Goal: Information Seeking & Learning: Learn about a topic

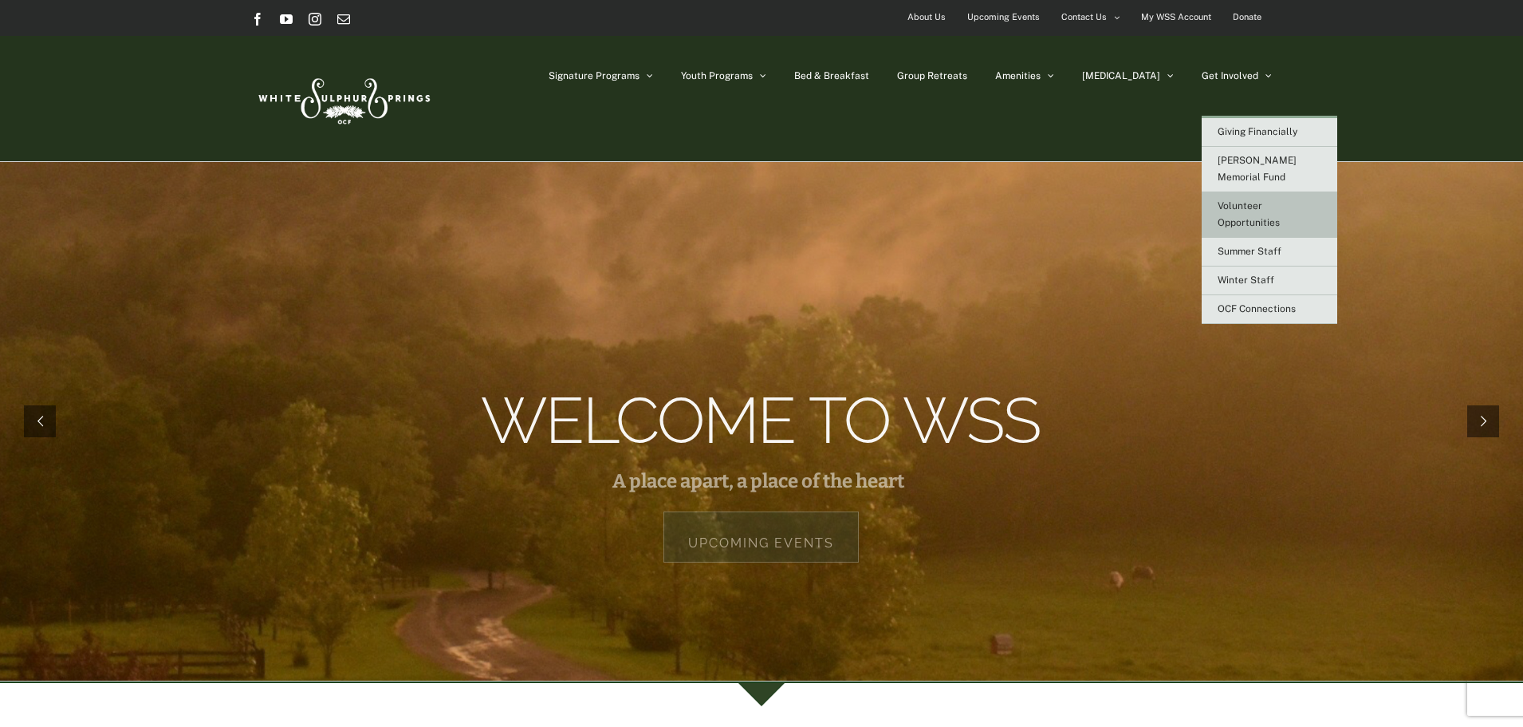
click at [1247, 200] on span "Volunteer Opportunities" at bounding box center [1249, 214] width 62 height 28
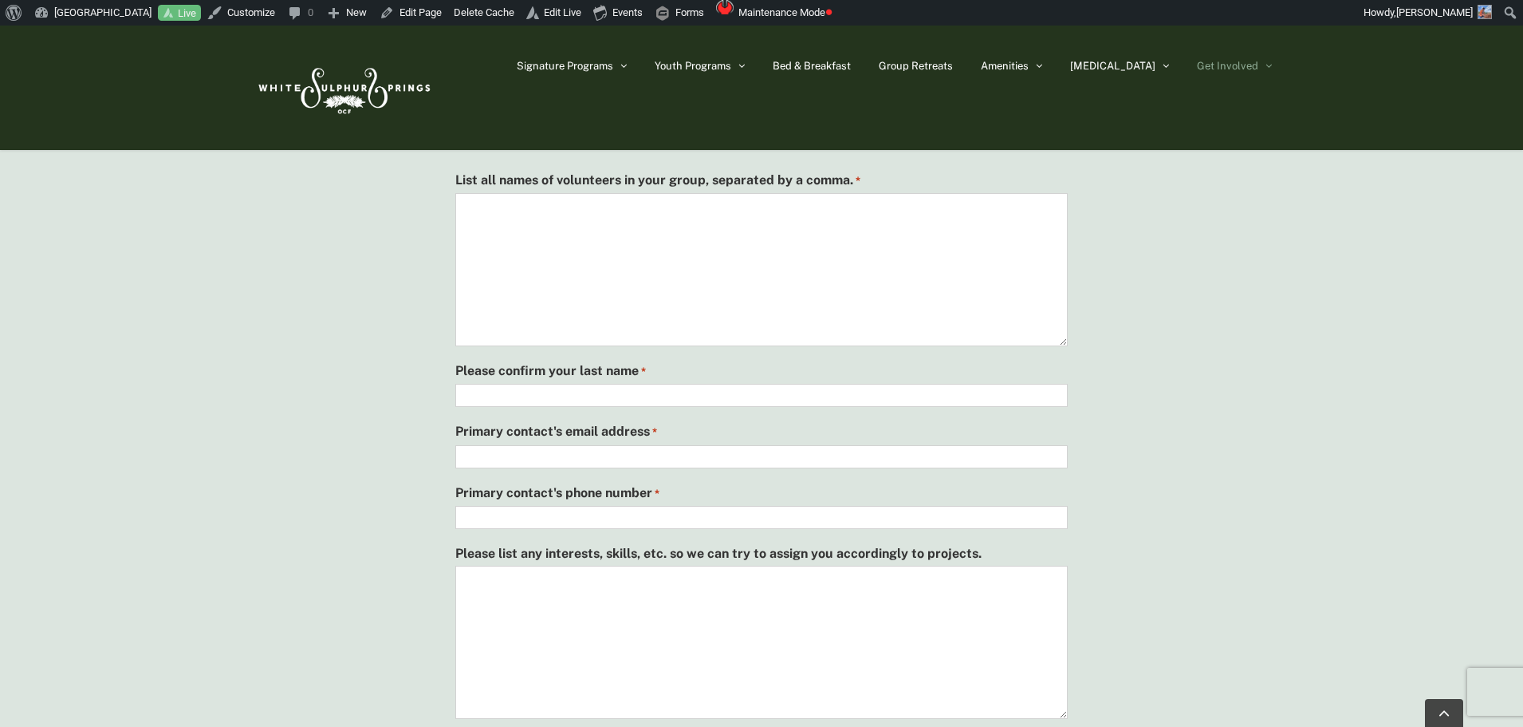
scroll to position [1356, 0]
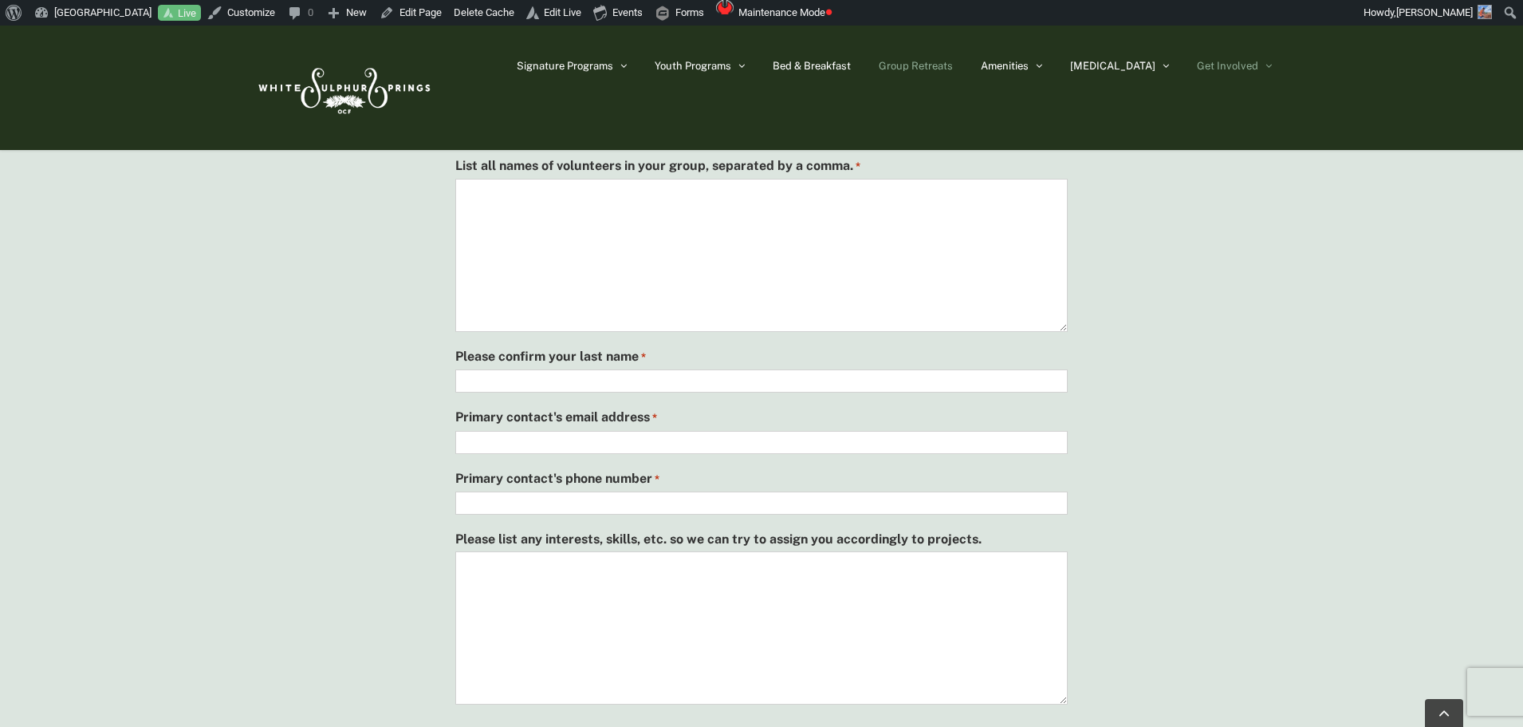
click at [953, 61] on span "Group Retreats" at bounding box center [916, 66] width 74 height 10
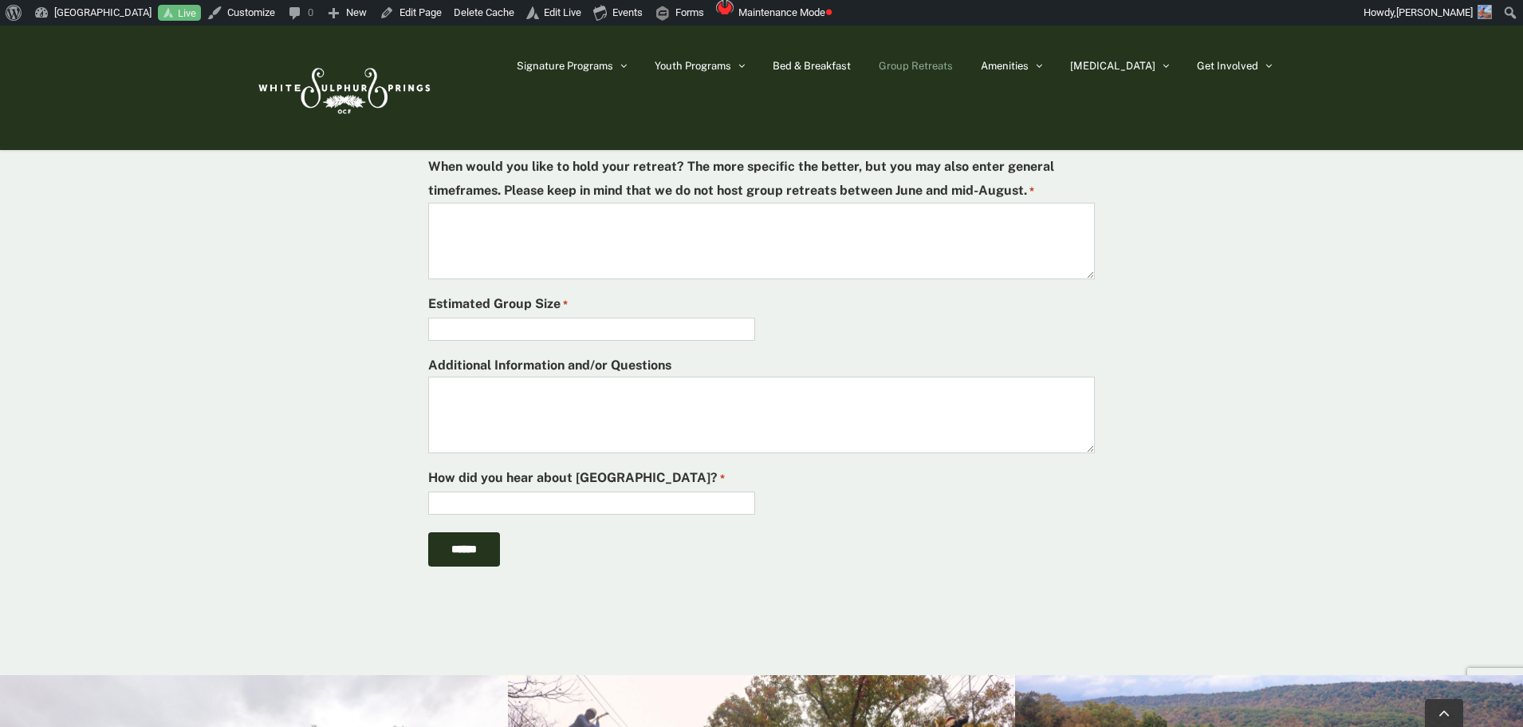
scroll to position [4945, 0]
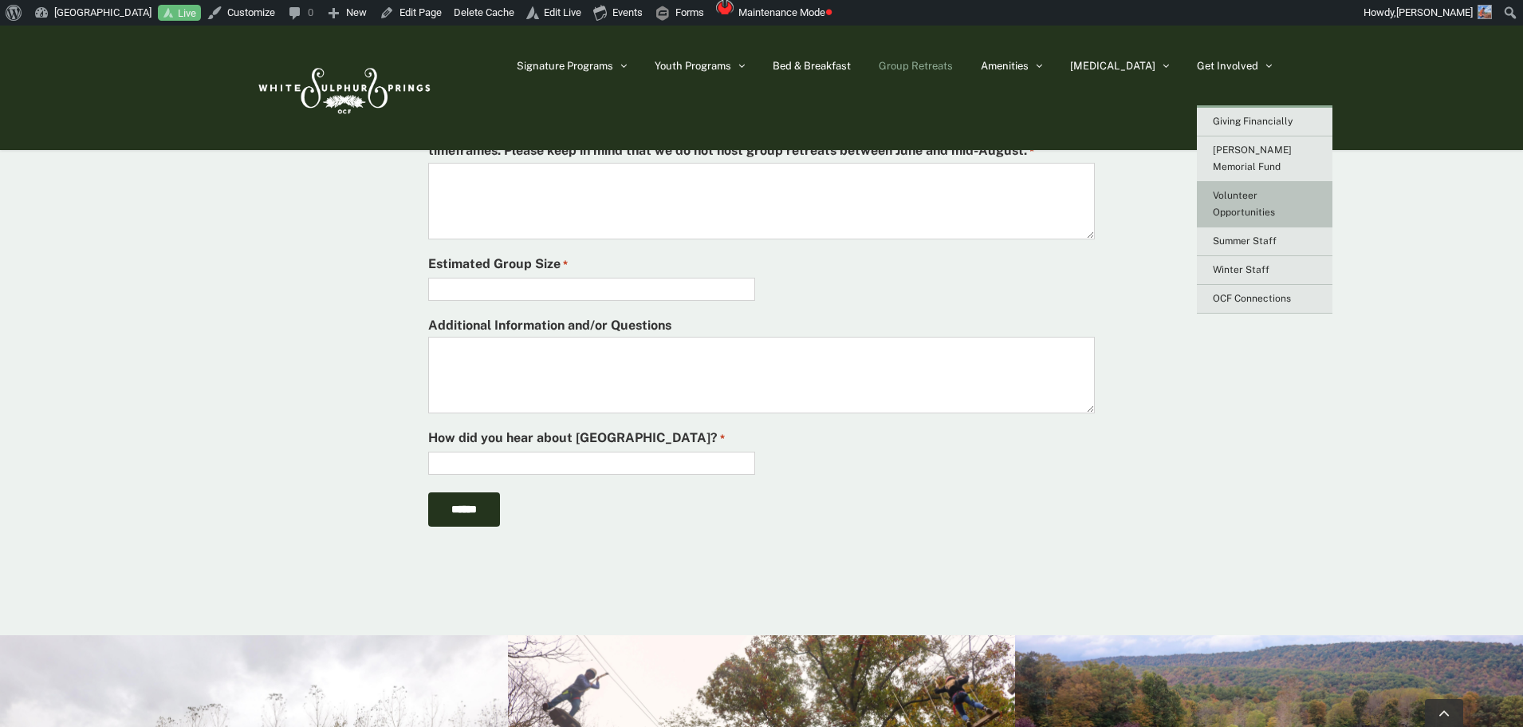
click at [1262, 183] on link "Volunteer Opportunities" at bounding box center [1265, 204] width 136 height 45
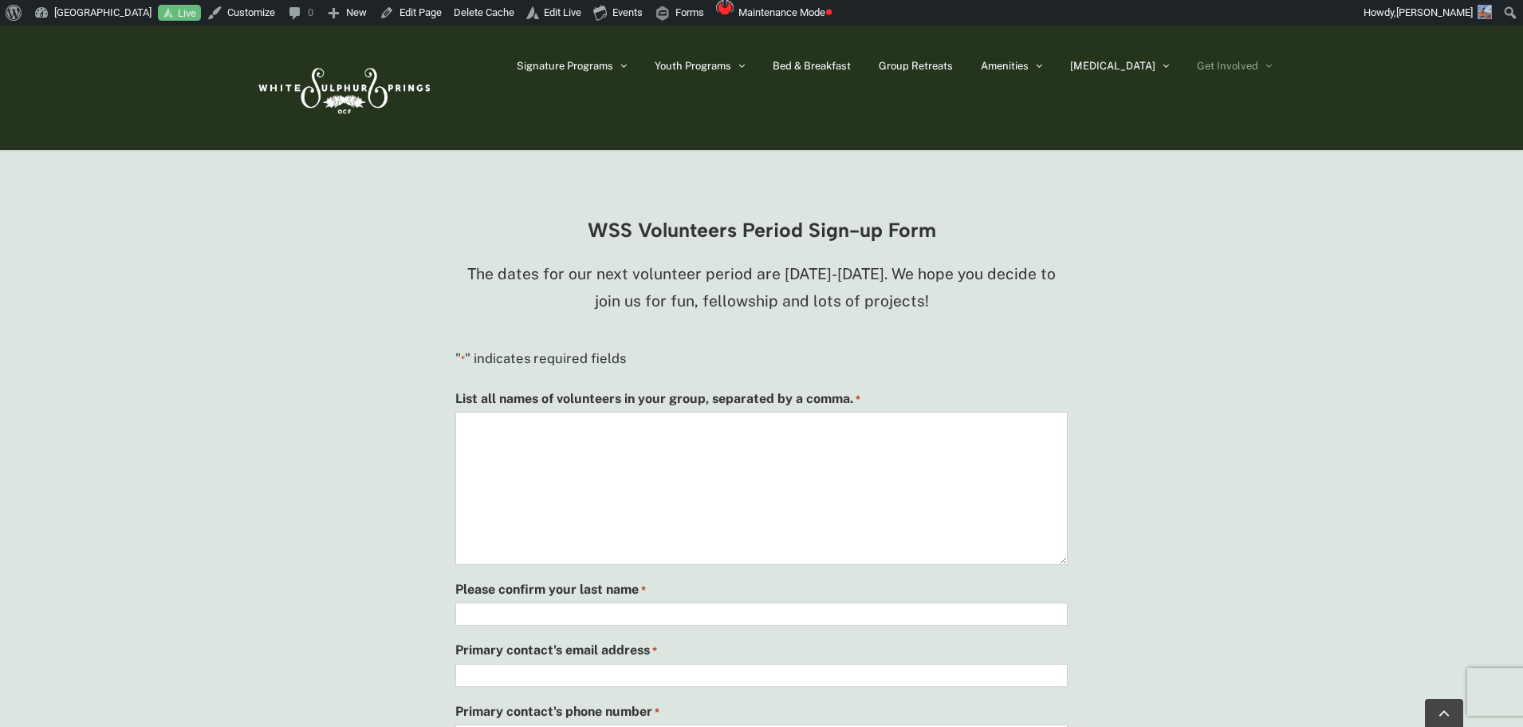
scroll to position [1037, 0]
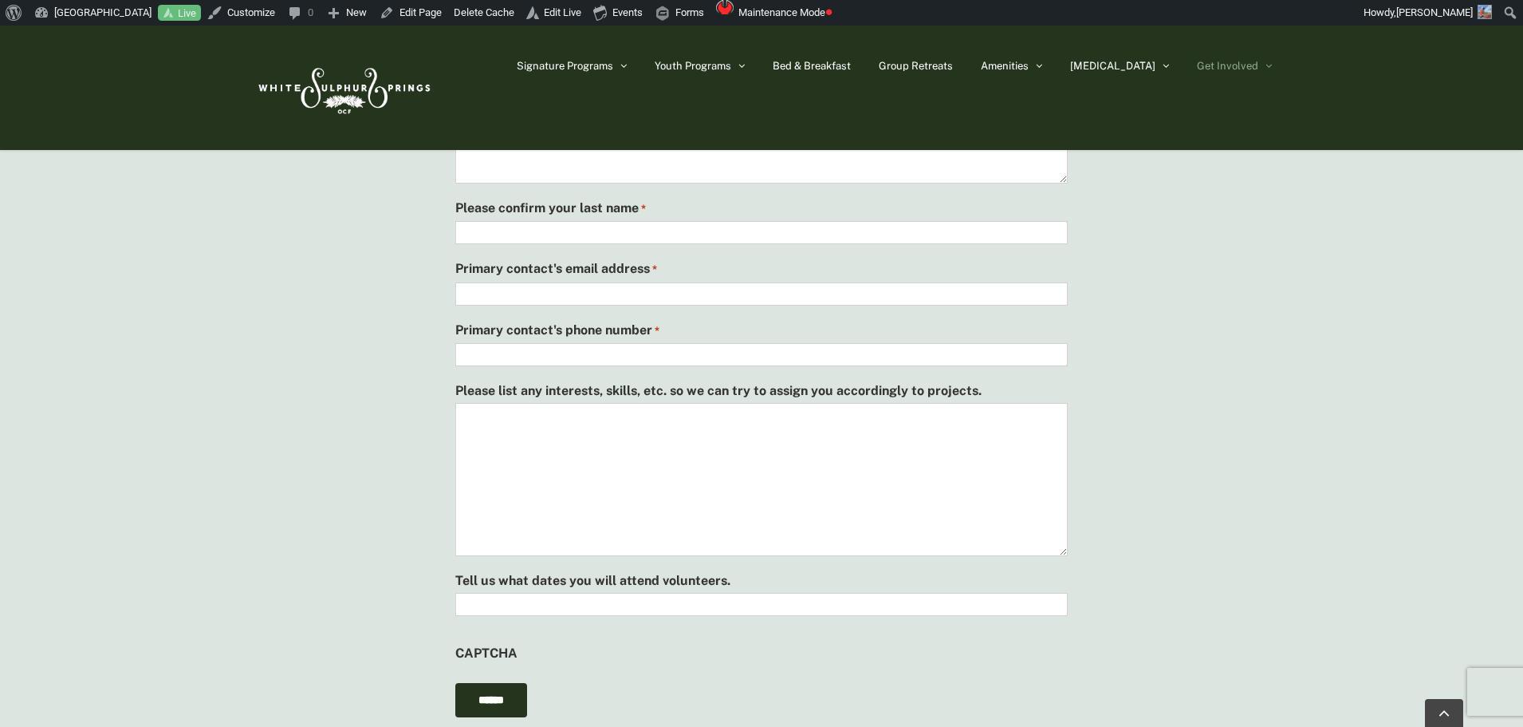
scroll to position [1511, 0]
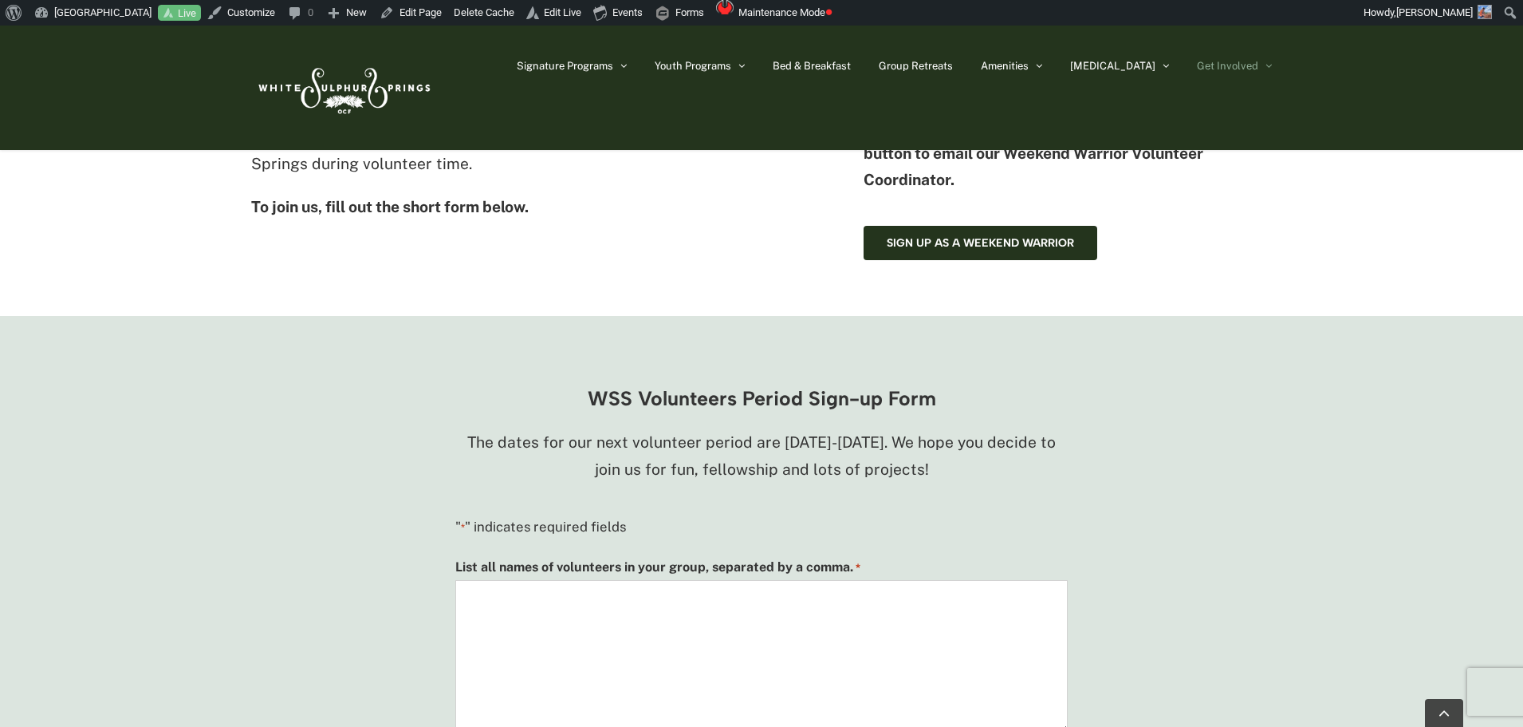
scroll to position [953, 0]
